Goal: Task Accomplishment & Management: Complete application form

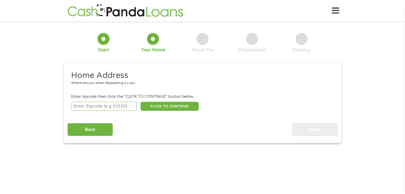
click at [108, 107] on input "number" at bounding box center [104, 106] width 66 height 9
type input "48507"
click at [175, 105] on button "CLICK TO CONTINUE" at bounding box center [170, 106] width 58 height 9
type input "48507"
type input "Flint"
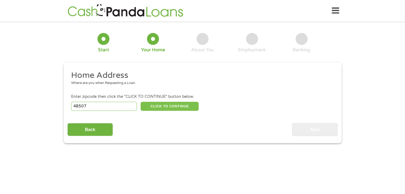
select select "[US_STATE]"
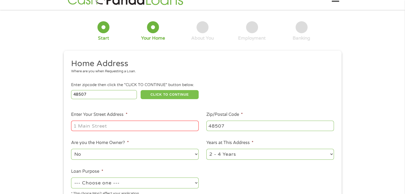
scroll to position [27, 0]
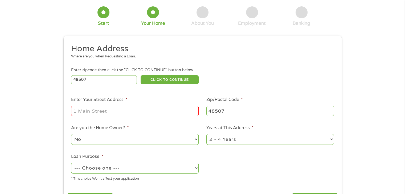
click at [138, 114] on input "Enter Your Street Address *" at bounding box center [135, 111] width 128 height 10
type input "1418 blueberry lane"
click at [139, 141] on select "No Yes" at bounding box center [135, 139] width 128 height 11
select select "yes"
click at [71, 135] on select "No Yes" at bounding box center [135, 139] width 128 height 11
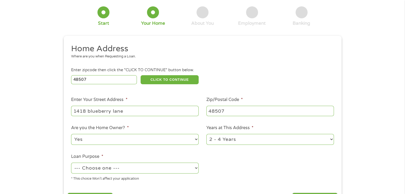
click at [214, 142] on select "1 Year or less 1 - 2 Years 2 - 4 Years Over 4 Years" at bounding box center [270, 139] width 128 height 11
select select "60months"
click at [206, 135] on select "1 Year or less 1 - 2 Years 2 - 4 Years Over 4 Years" at bounding box center [270, 139] width 128 height 11
click at [152, 171] on select "--- Choose one --- Pay Bills Debt Consolidation Home Improvement Major Purchase…" at bounding box center [135, 168] width 128 height 11
select select "other"
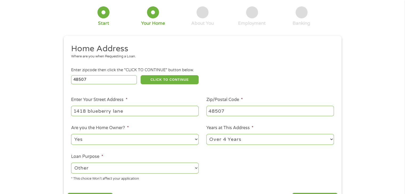
click at [71, 164] on select "--- Choose one --- Pay Bills Debt Consolidation Home Improvement Major Purchase…" at bounding box center [135, 168] width 128 height 11
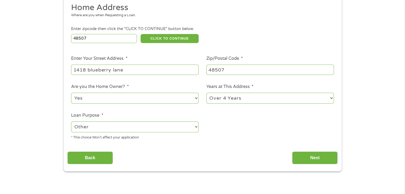
scroll to position [80, 0]
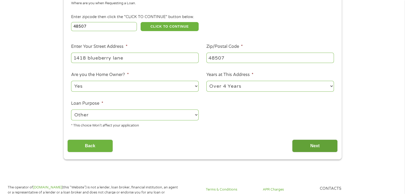
click at [299, 143] on input "Next" at bounding box center [315, 146] width 46 height 13
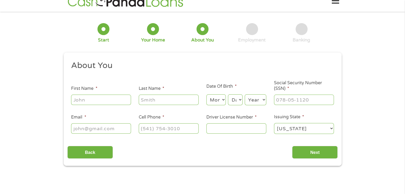
scroll to position [0, 0]
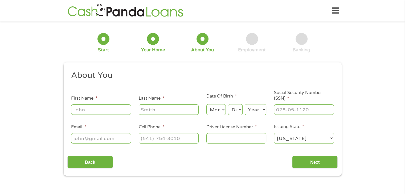
click at [104, 112] on input "First Name *" at bounding box center [101, 110] width 60 height 10
type input "[PERSON_NAME]"
click at [161, 108] on input "Last Name *" at bounding box center [169, 110] width 60 height 10
type input "[PERSON_NAME]"
click at [216, 109] on select "Month 1 2 3 4 5 6 7 8 9 10 11 12" at bounding box center [215, 109] width 19 height 11
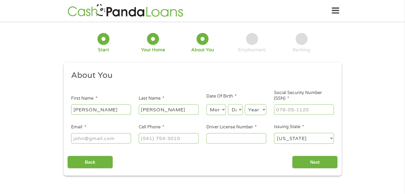
select select "4"
click at [206, 105] on select "Month 1 2 3 4 5 6 7 8 9 10 11 12" at bounding box center [215, 109] width 19 height 11
click at [236, 110] on select "Day 1 2 3 4 5 6 7 8 9 10 11 12 13 14 15 16 17 18 19 20 21 22 23 24 25 26 27 28 …" at bounding box center [235, 109] width 14 height 11
select select "30"
click at [228, 105] on select "Day 1 2 3 4 5 6 7 8 9 10 11 12 13 14 15 16 17 18 19 20 21 22 23 24 25 26 27 28 …" at bounding box center [235, 109] width 14 height 11
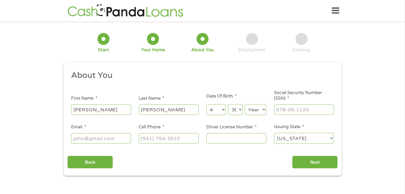
click at [255, 108] on select "Year [DATE] 2006 2005 2004 2003 2002 2001 2000 1999 1998 1997 1996 1995 1994 19…" at bounding box center [256, 109] width 22 height 11
select select "1983"
click at [245, 105] on select "Year [DATE] 2006 2005 2004 2003 2002 2001 2000 1999 1998 1997 1996 1995 1994 19…" at bounding box center [256, 109] width 22 height 11
click at [281, 111] on input "___-__-____" at bounding box center [304, 110] width 60 height 10
type input "325-23-4451"
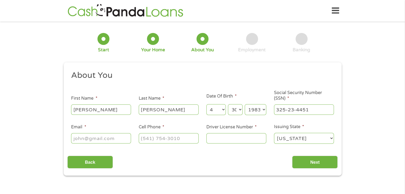
click at [112, 142] on input "Email *" at bounding box center [101, 138] width 60 height 10
type input "[EMAIL_ADDRESS][DOMAIN_NAME]"
click at [140, 138] on input "(___) ___-____" at bounding box center [169, 138] width 60 height 10
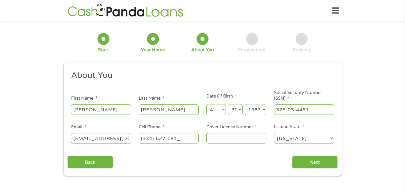
type input "[PHONE_NUMBER]"
drag, startPoint x: 249, startPoint y: 139, endPoint x: 258, endPoint y: 137, distance: 8.5
click at [251, 139] on input "Driver License Number *" at bounding box center [236, 138] width 60 height 10
type input "26888192"
click at [294, 135] on select "[US_STATE] [US_STATE] [US_STATE] [US_STATE] [US_STATE] [US_STATE] [US_STATE] [U…" at bounding box center [304, 138] width 60 height 11
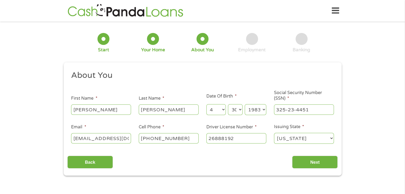
select select "[US_STATE]"
click at [274, 133] on select "[US_STATE] [US_STATE] [US_STATE] [US_STATE] [US_STATE] [US_STATE] [US_STATE] [U…" at bounding box center [304, 138] width 60 height 11
click at [310, 163] on input "Next" at bounding box center [315, 162] width 46 height 13
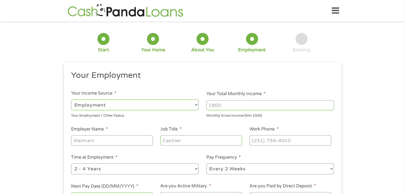
scroll to position [2, 2]
click at [181, 106] on select "--- Choose one --- Employment [DEMOGRAPHIC_DATA] Benefits" at bounding box center [135, 105] width 128 height 11
select select "benefits"
click at [71, 100] on select "--- Choose one --- Employment [DEMOGRAPHIC_DATA] Benefits" at bounding box center [135, 105] width 128 height 11
type input "Other"
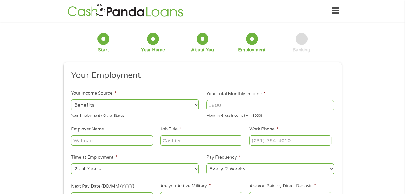
type input "[PHONE_NUMBER]"
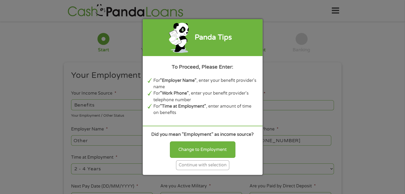
click at [198, 167] on div "Continue with selection" at bounding box center [202, 166] width 53 height 10
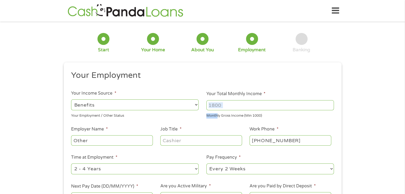
drag, startPoint x: 216, startPoint y: 114, endPoint x: 215, endPoint y: 109, distance: 5.1
click at [215, 110] on li "Your Total Monthly Income * Monthly Gross Income (Min 1000)" at bounding box center [270, 105] width 135 height 28
click at [215, 107] on input "Your Total Monthly Income *" at bounding box center [270, 105] width 128 height 10
click at [229, 103] on input "Your Total Monthly Income *" at bounding box center [270, 105] width 128 height 10
click at [233, 104] on input "Your Total Monthly Income *" at bounding box center [270, 105] width 128 height 10
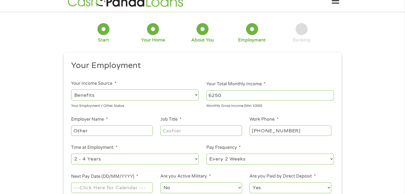
scroll to position [27, 0]
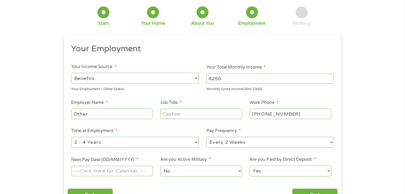
type input "6250"
click at [95, 115] on input "Other" at bounding box center [112, 114] width 82 height 10
drag, startPoint x: 97, startPoint y: 115, endPoint x: 63, endPoint y: 123, distance: 35.4
click at [58, 124] on div "1 Start 2 Your Home 3 About You 4 Employment 5 Banking 6 This field is hidden w…" at bounding box center [202, 104] width 405 height 210
type input "retirement"
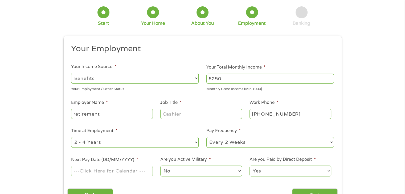
click at [170, 113] on input "Job Title *" at bounding box center [201, 114] width 82 height 10
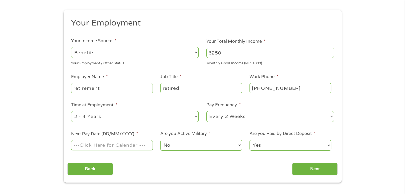
scroll to position [53, 0]
type input "retired"
click at [156, 117] on select "--- Choose one --- 1 Year or less 1 - 2 Years 2 - 4 Years Over 4 Years" at bounding box center [135, 116] width 128 height 11
select select "60months"
click at [71, 111] on select "--- Choose one --- 1 Year or less 1 - 2 Years 2 - 4 Years Over 4 Years" at bounding box center [135, 116] width 128 height 11
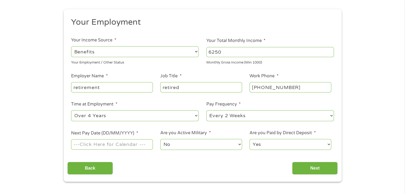
click at [229, 118] on select "--- Choose one --- Every 2 Weeks Every Week Monthly Semi-Monthly" at bounding box center [270, 116] width 128 height 11
select select "monthly"
click at [206, 111] on select "--- Choose one --- Every 2 Weeks Every Week Monthly Semi-Monthly" at bounding box center [270, 116] width 128 height 11
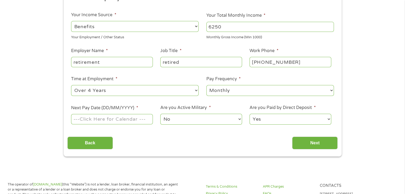
scroll to position [80, 0]
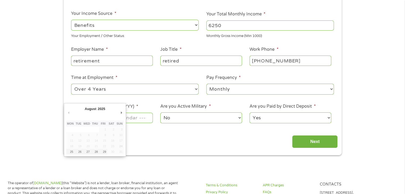
click at [142, 120] on input "Next Pay Date (DD/MM/YYYY) *" at bounding box center [112, 118] width 82 height 10
type input "[DATE]"
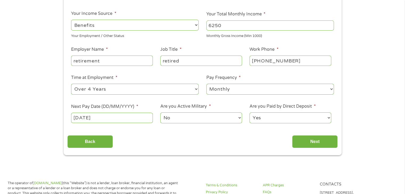
click at [108, 107] on label "Next Pay Date (DD/MM/YYYY) *" at bounding box center [104, 107] width 67 height 6
click at [108, 113] on input "[DATE]" at bounding box center [112, 118] width 82 height 10
click at [302, 143] on input "Next" at bounding box center [315, 142] width 46 height 13
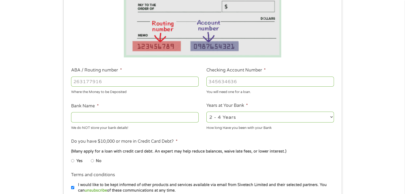
scroll to position [107, 0]
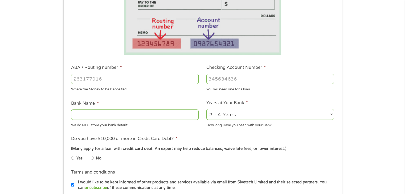
click at [147, 80] on input "ABA / Routing number *" at bounding box center [135, 79] width 128 height 10
click at [108, 76] on input "ABA / Routing number *" at bounding box center [135, 79] width 128 height 10
type input "124303201"
type input "VARO BANK, NATIONAL ASSOCIATION"
type input "124303201"
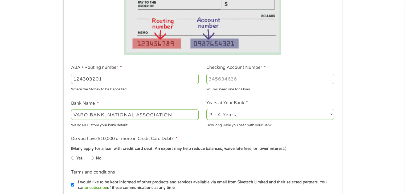
click at [222, 81] on input "Checking Account Number *" at bounding box center [270, 79] width 128 height 10
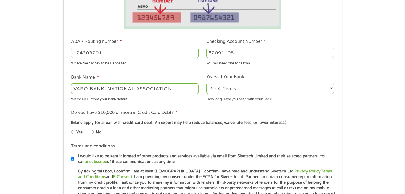
scroll to position [133, 0]
type input "52091108"
click at [92, 132] on input "No" at bounding box center [92, 132] width 3 height 9
radio input "true"
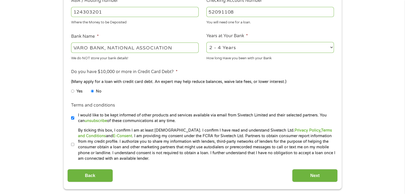
scroll to position [186, 0]
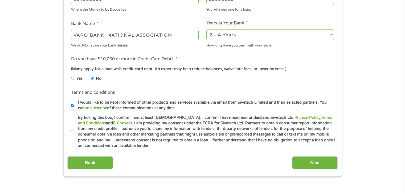
click at [77, 132] on label "By ticking this box, I confirm I am at least [DEMOGRAPHIC_DATA]. I confirm I ha…" at bounding box center [204, 132] width 261 height 34
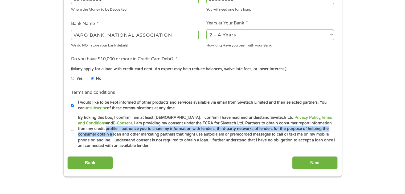
click at [74, 132] on input "By ticking this box, I confirm I am at least [DEMOGRAPHIC_DATA]. I confirm I ha…" at bounding box center [72, 132] width 3 height 9
checkbox input "true"
click at [302, 164] on input "Next" at bounding box center [315, 163] width 46 height 13
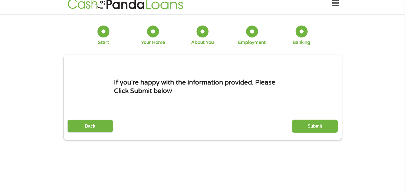
scroll to position [0, 0]
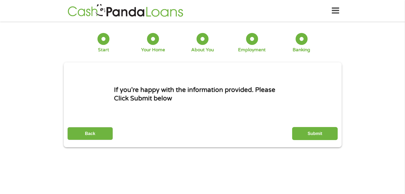
click at [307, 134] on input "Submit" at bounding box center [315, 133] width 46 height 13
